Goal: Share content

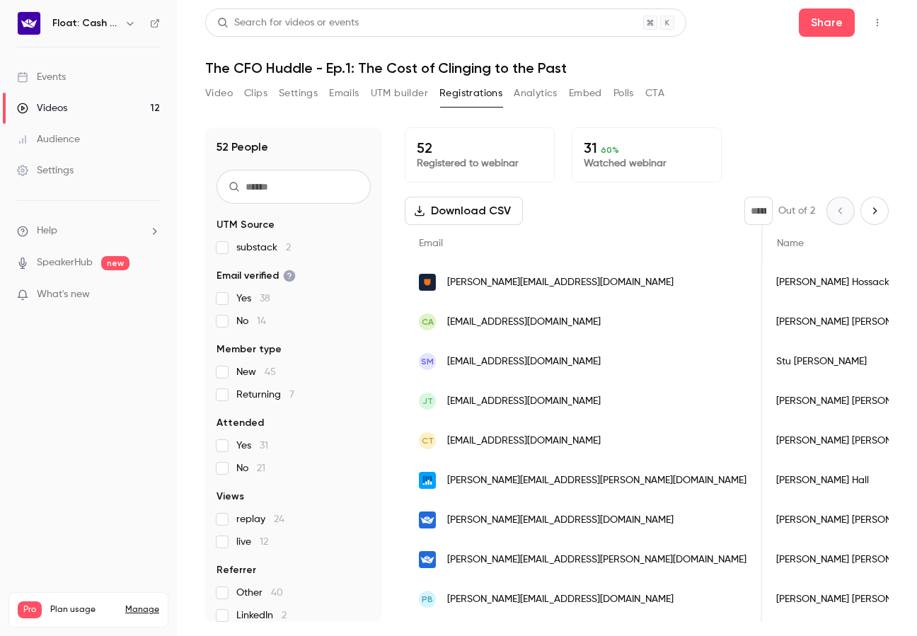
scroll to position [0, 1084]
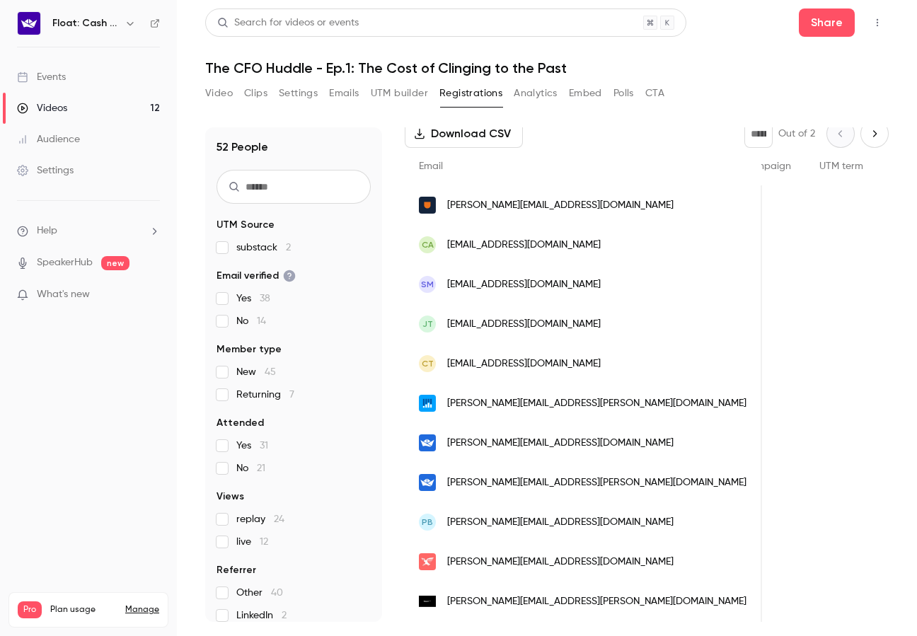
click at [71, 111] on link "Videos 12" at bounding box center [88, 108] width 177 height 31
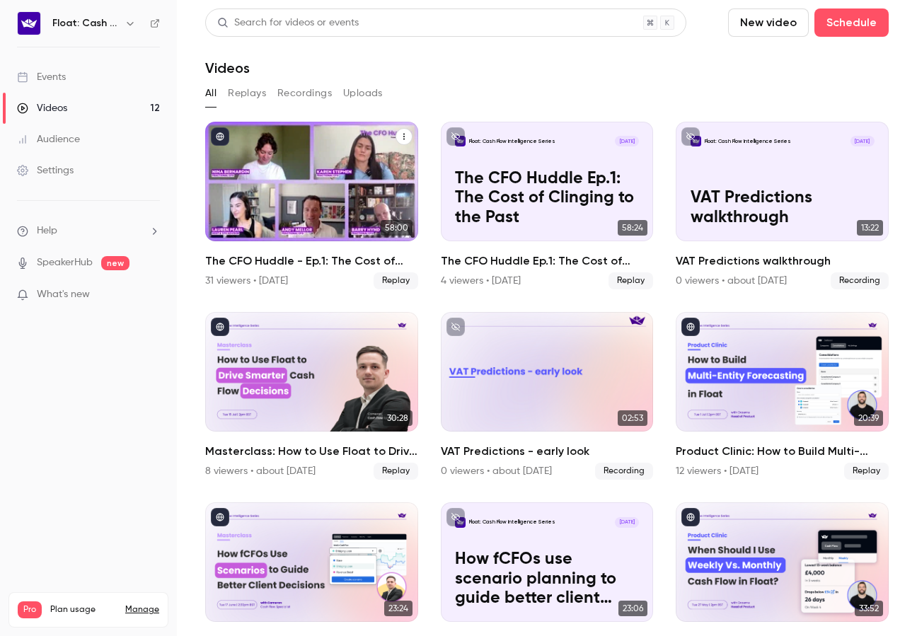
click at [295, 199] on div "The CFO Huddle - Ep.1: The Cost of Clinging to the Past" at bounding box center [311, 182] width 213 height 120
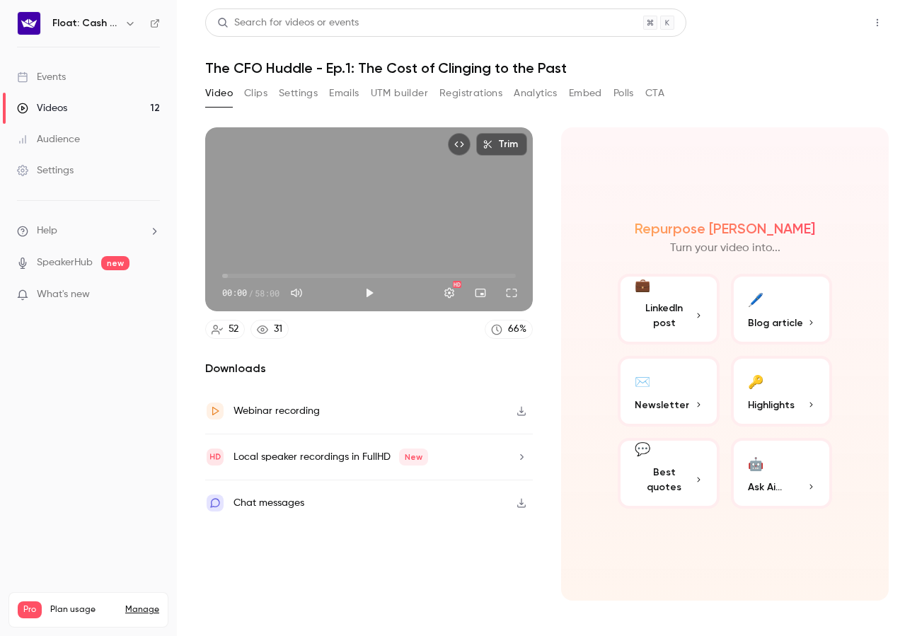
click at [813, 33] on button "Share" at bounding box center [827, 22] width 56 height 28
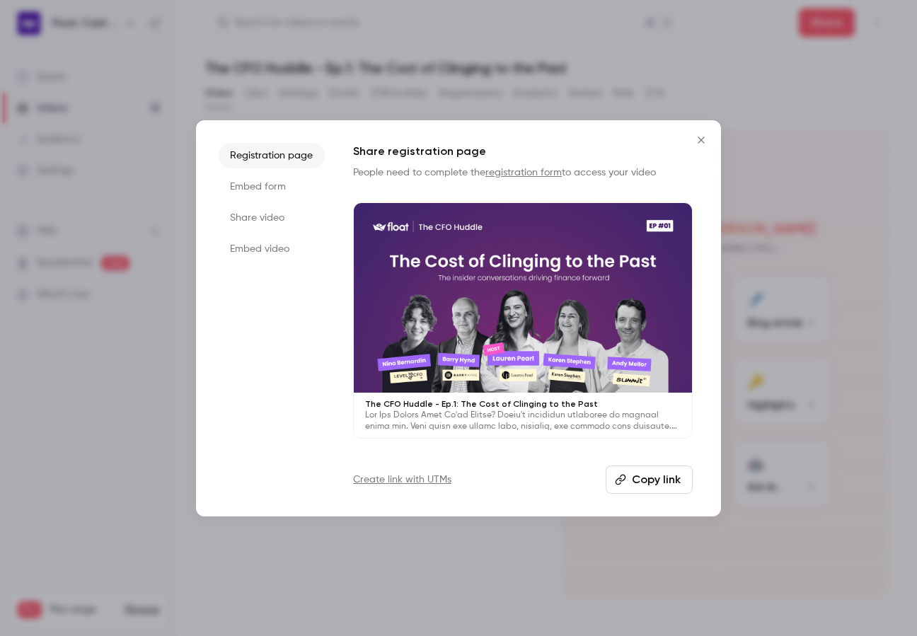
click at [626, 475] on icon "button" at bounding box center [620, 479] width 11 height 11
click at [682, 81] on div at bounding box center [458, 318] width 917 height 636
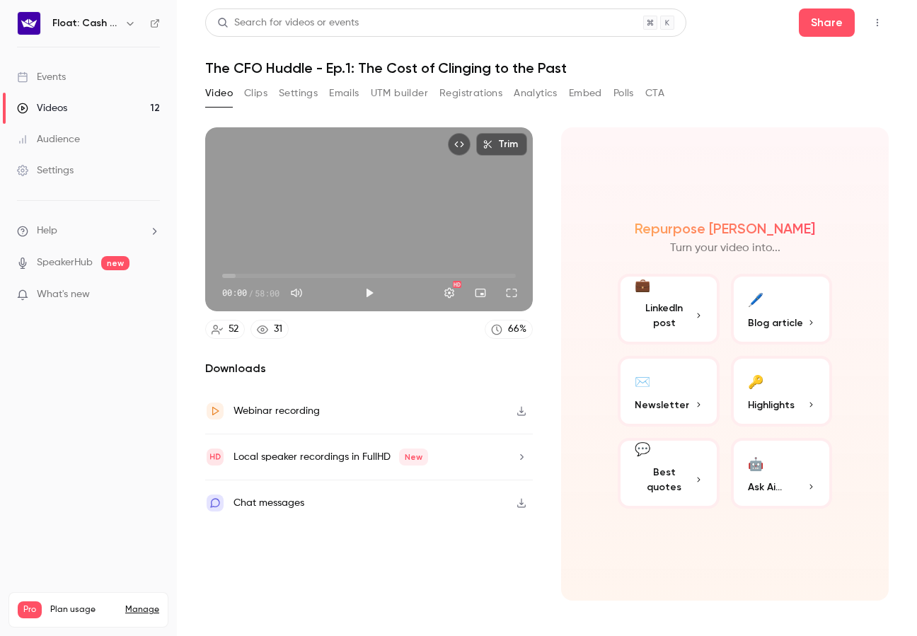
click at [482, 93] on button "Registrations" at bounding box center [470, 93] width 63 height 23
